Goal: Task Accomplishment & Management: Manage account settings

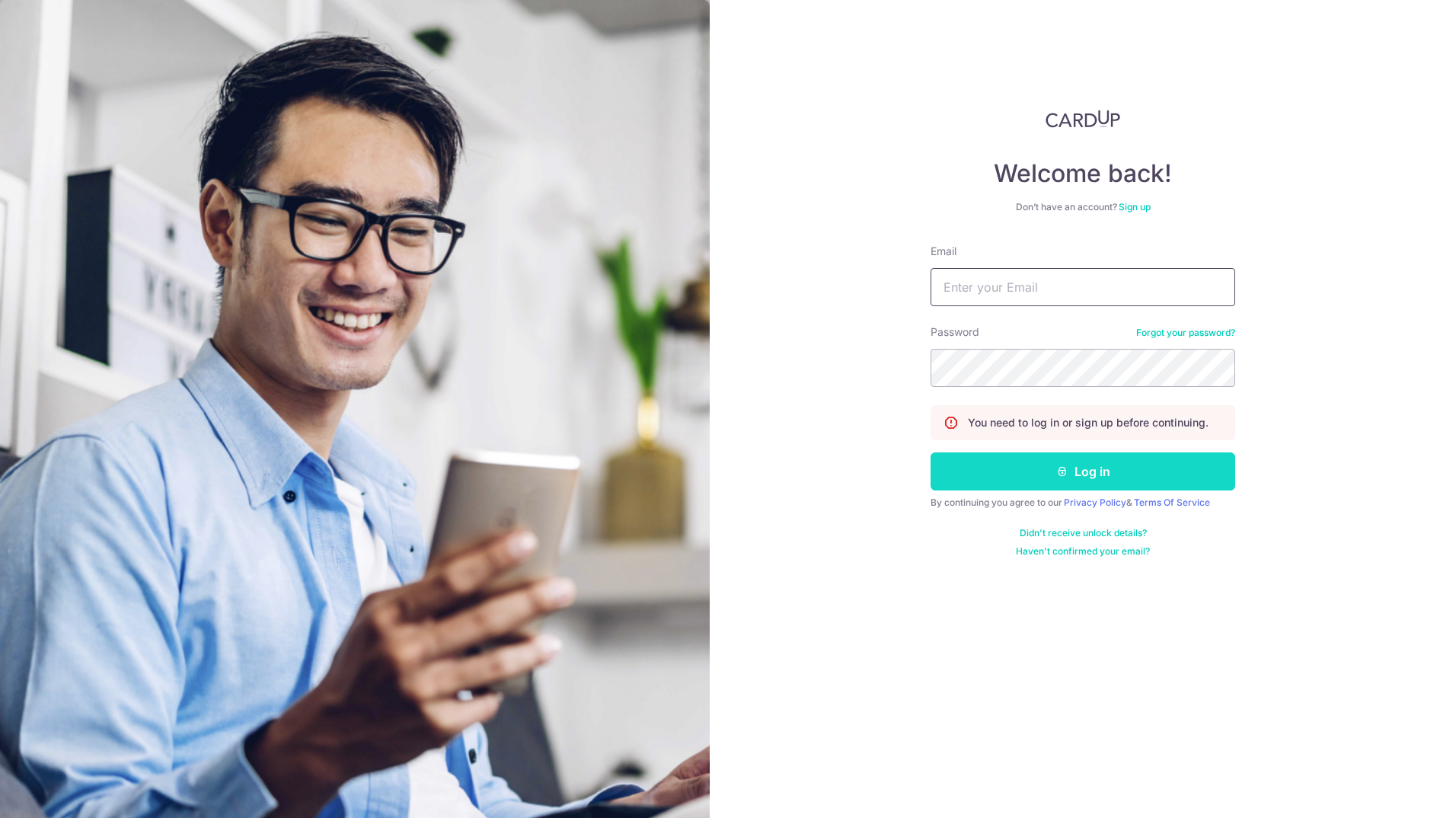
type input "[EMAIL_ADDRESS][DOMAIN_NAME]"
click at [1116, 474] on button "Log in" at bounding box center [1083, 471] width 305 height 38
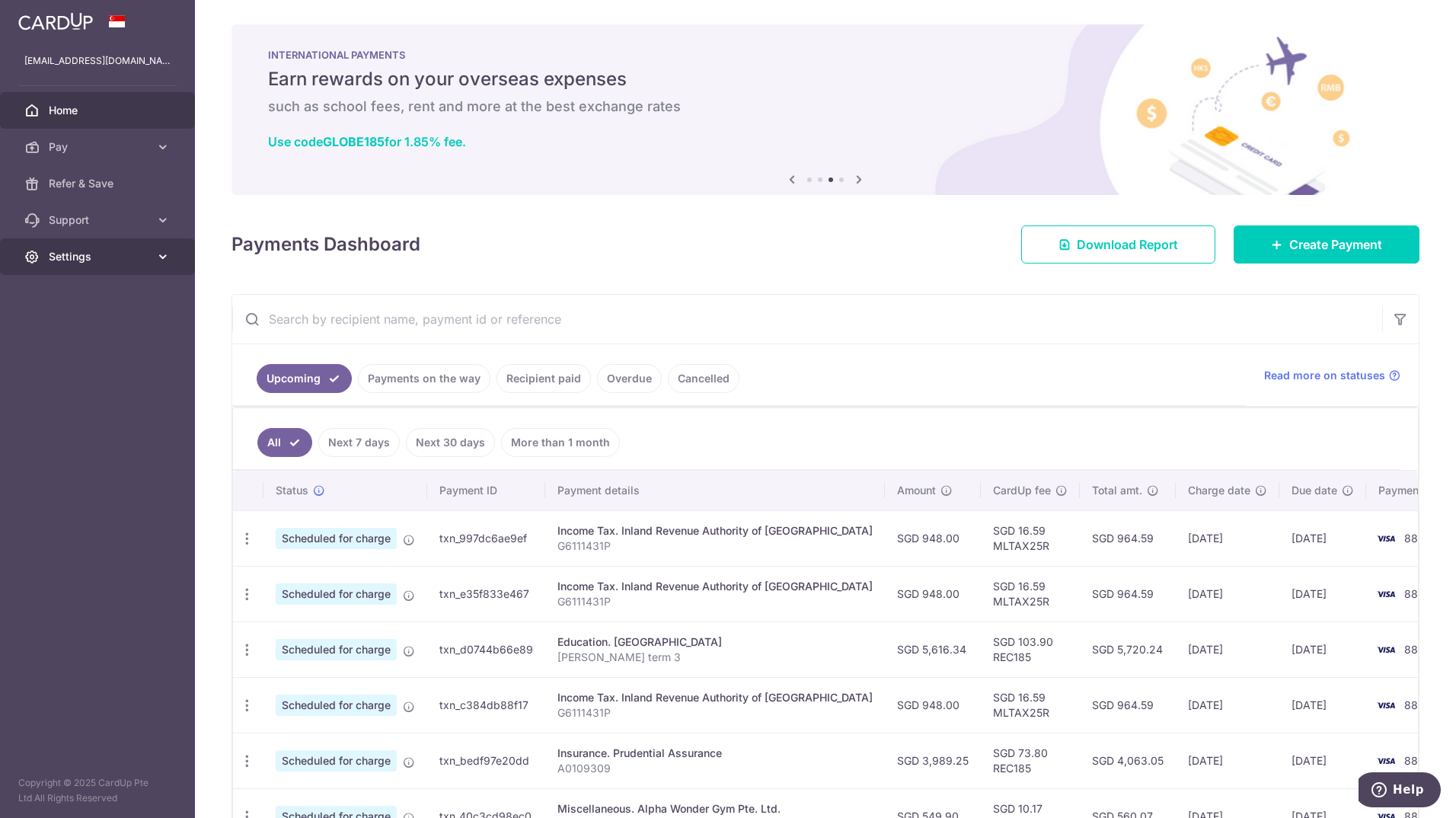
click at [163, 255] on icon at bounding box center [164, 257] width 16 height 16
click at [76, 330] on span "Logout" at bounding box center [99, 330] width 101 height 16
